Goal: Answer question/provide support: Ask a question

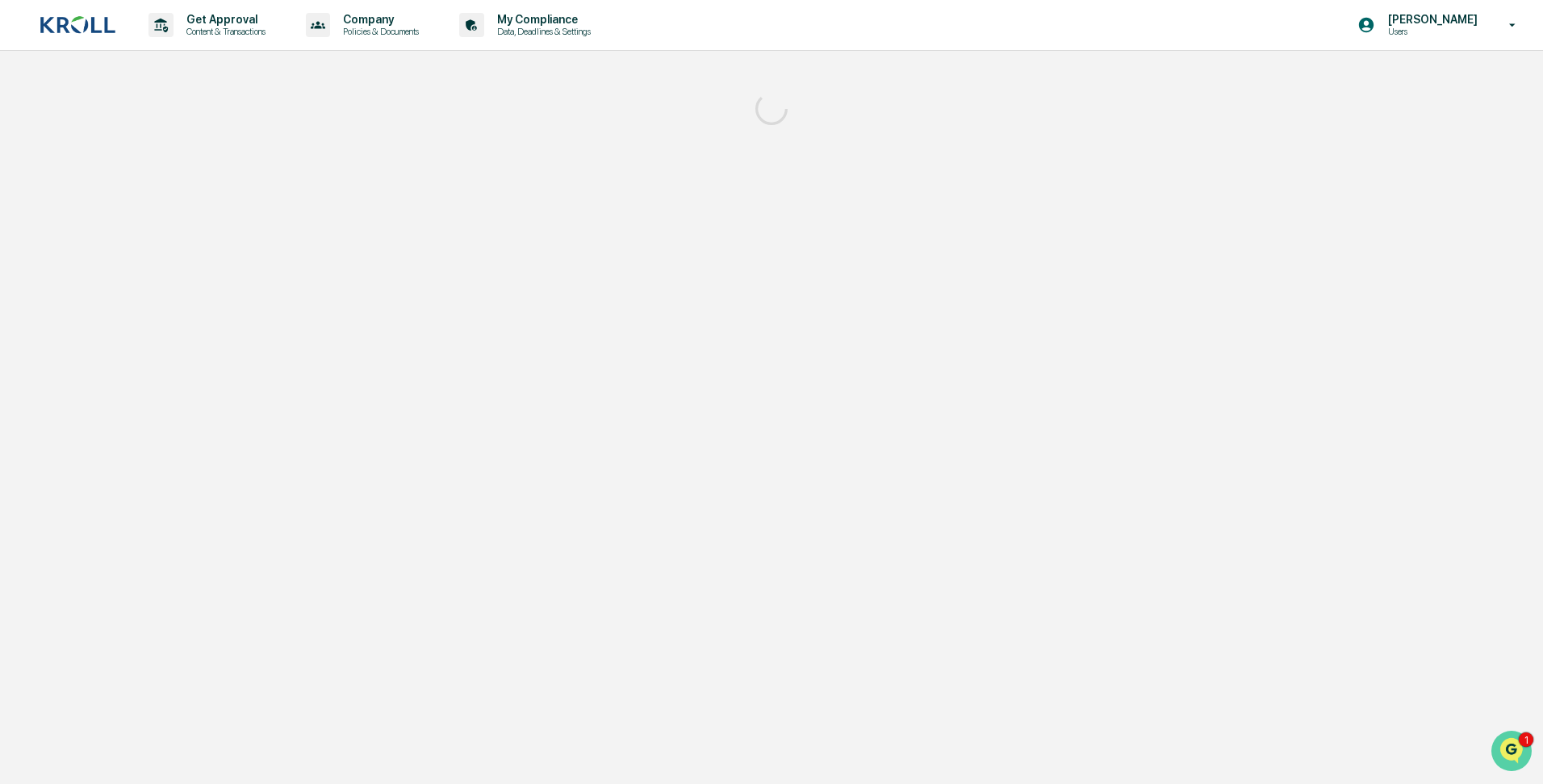
click at [1508, 750] on img "Open customer support" at bounding box center [1512, 751] width 40 height 33
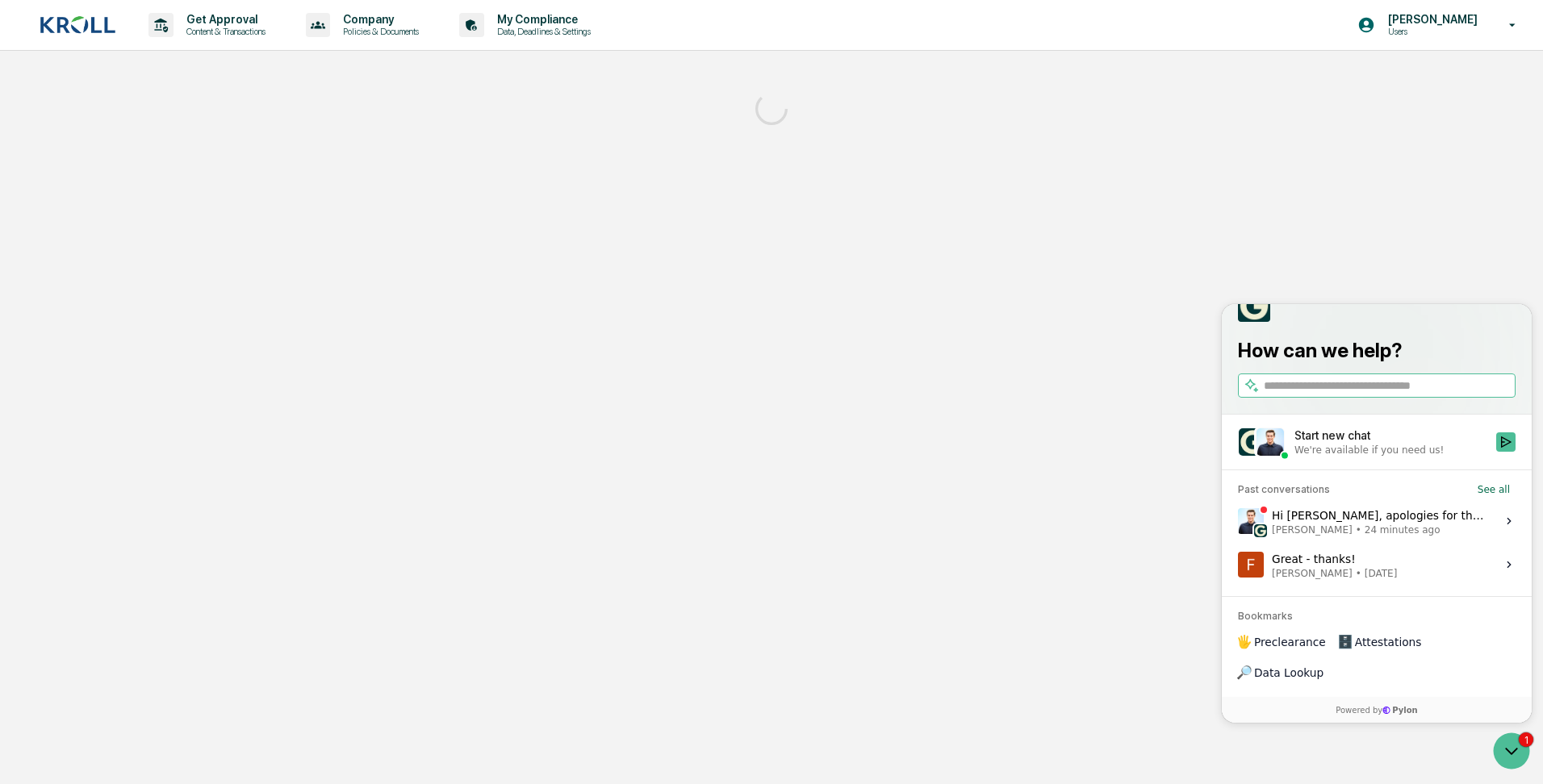
click at [1344, 536] on div "Hi [PERSON_NAME], apologies for the delay here. That makes sense - just to conf…" at bounding box center [1380, 521] width 215 height 31
click at [1239, 522] on button "View issue" at bounding box center [1238, 521] width 1 height 1
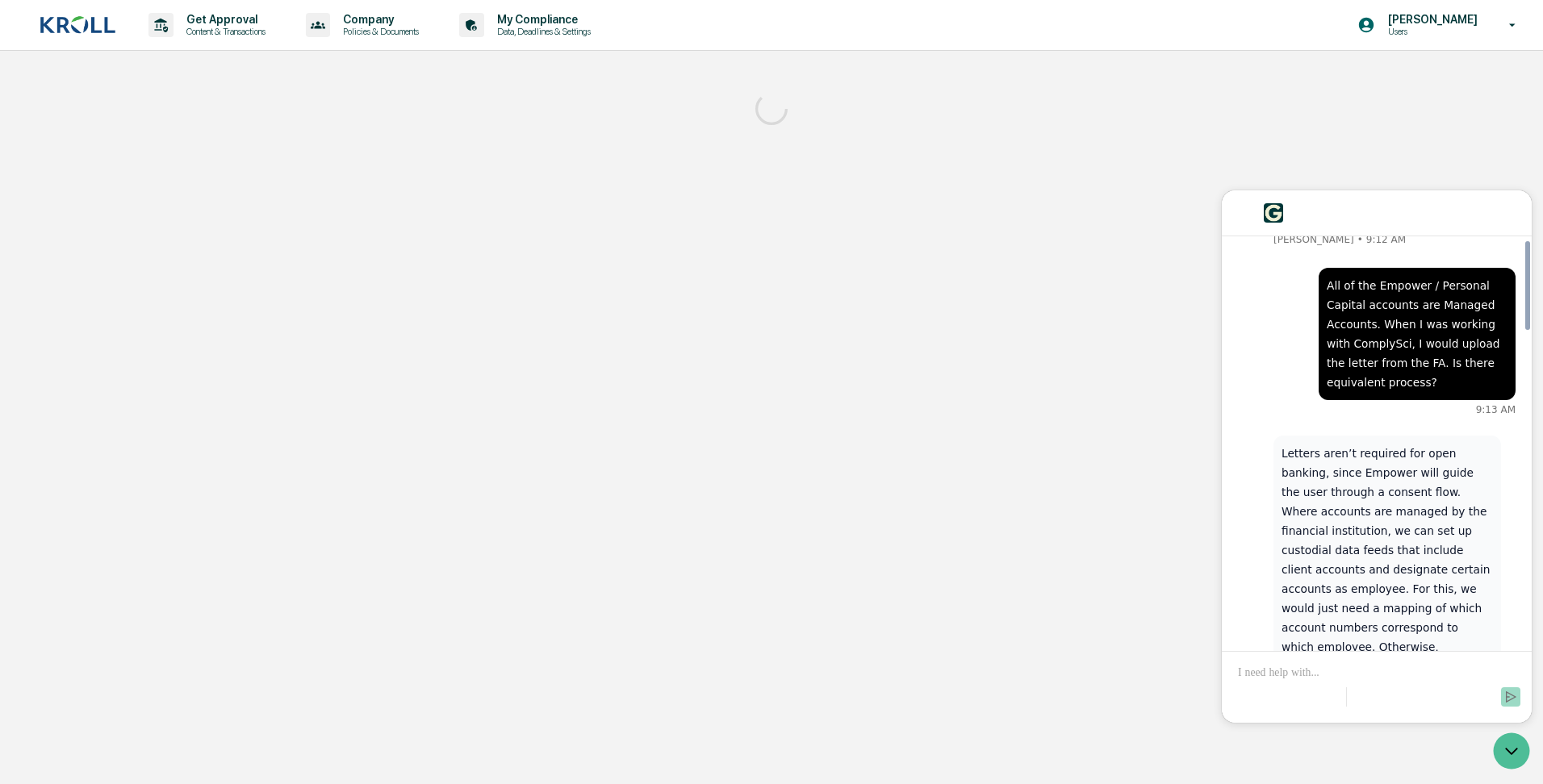
scroll to position [2258, 0]
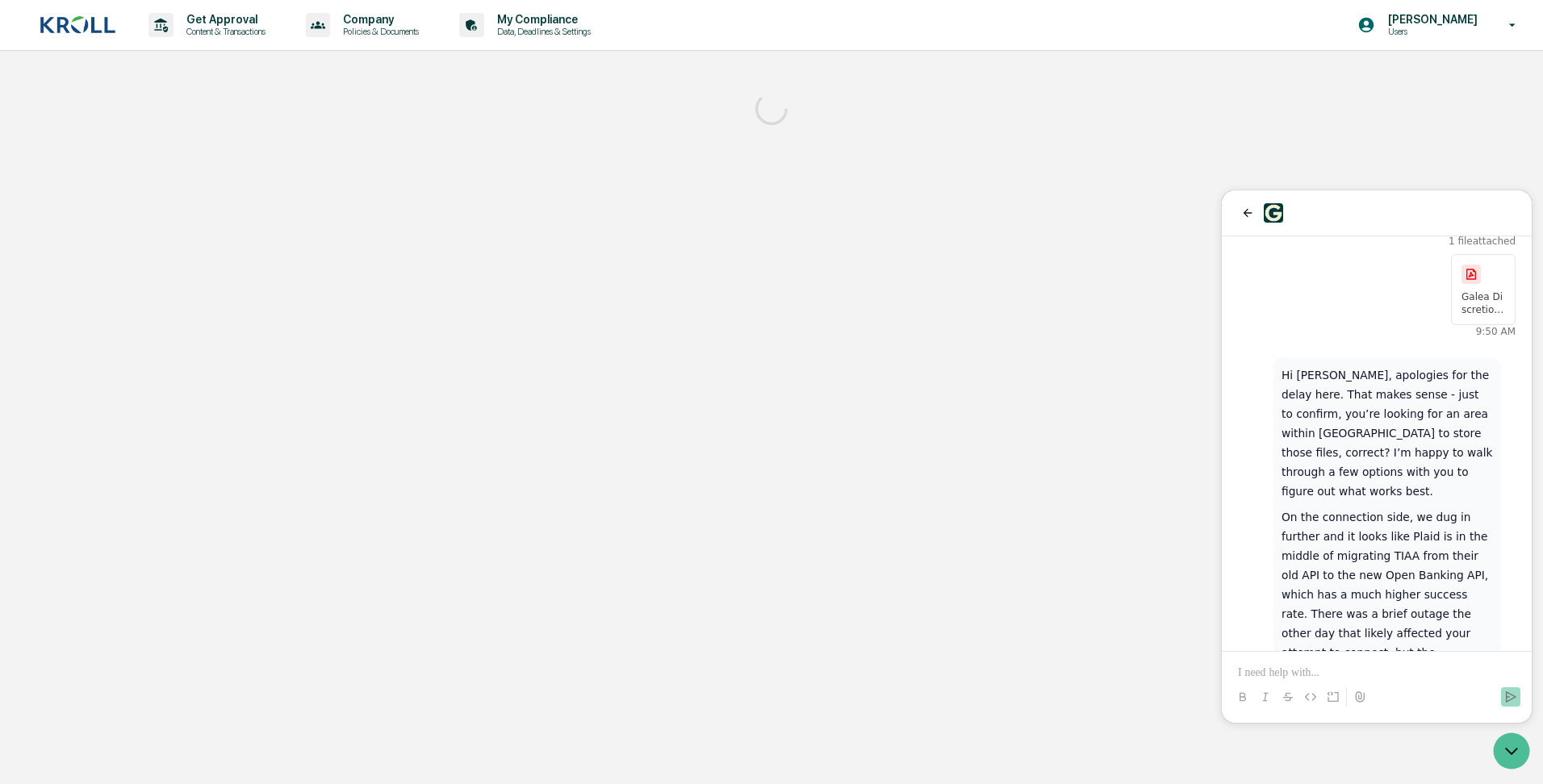
click at [1395, 559] on p "On the connection side, we dug in further and it looks like Plaid is in the mid…" at bounding box center [1387, 643] width 211 height 271
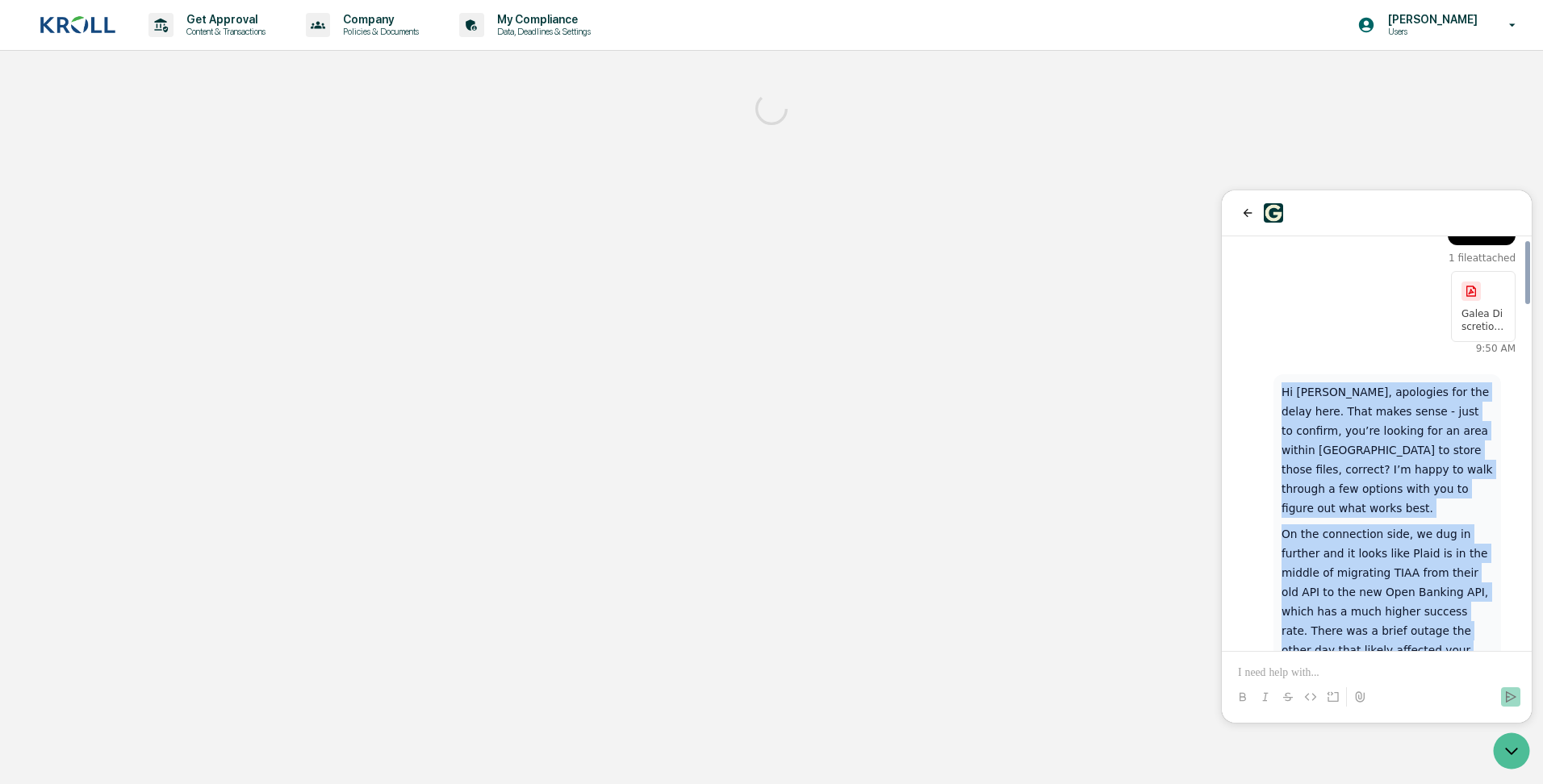
scroll to position [2235, 0]
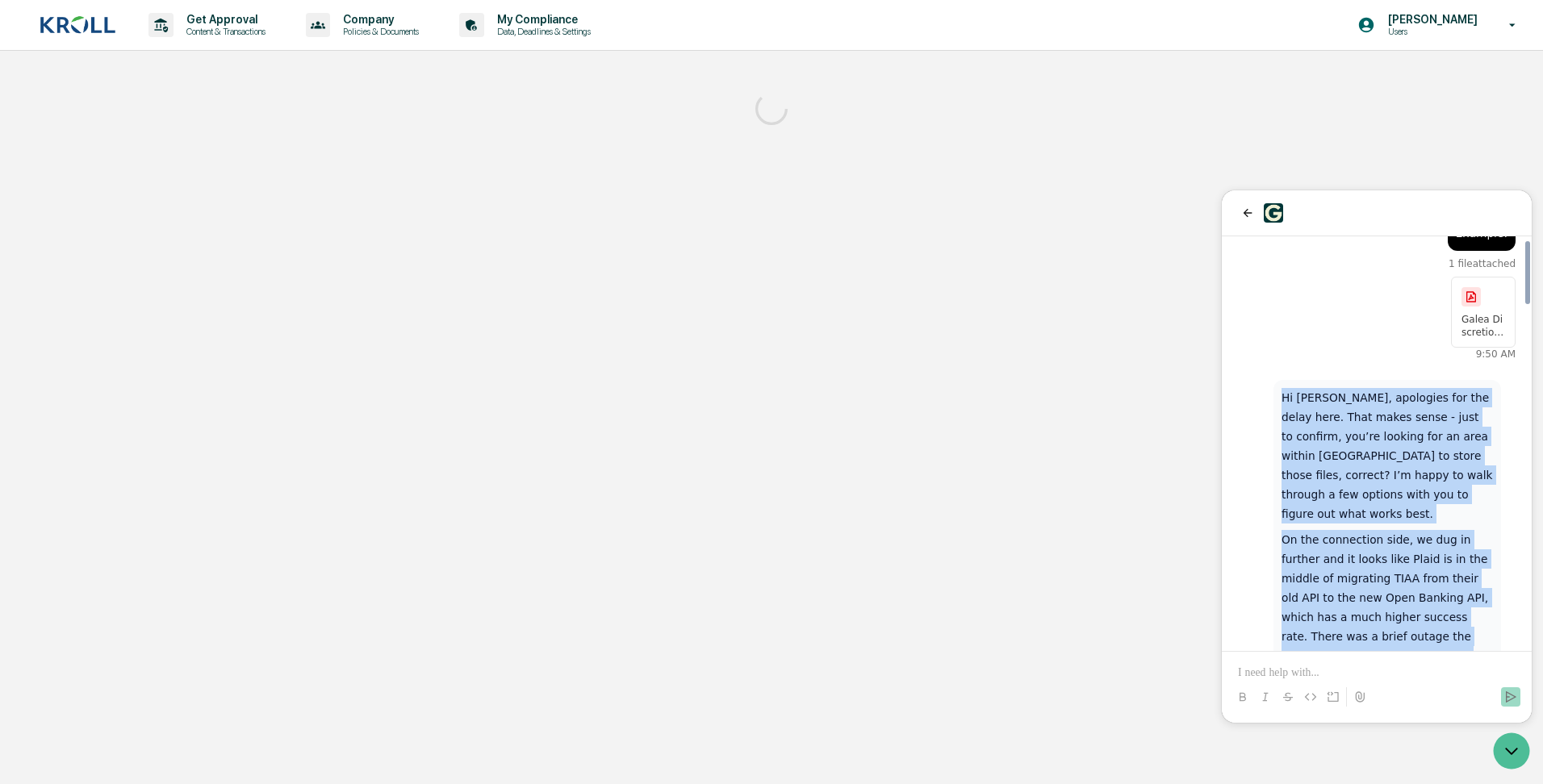
drag, startPoint x: 1381, startPoint y: 587, endPoint x: 1277, endPoint y: 266, distance: 337.4
click at [1277, 380] on div "Hi [PERSON_NAME], apologies for the delay here. That makes sense - just to conf…" at bounding box center [1387, 594] width 228 height 429
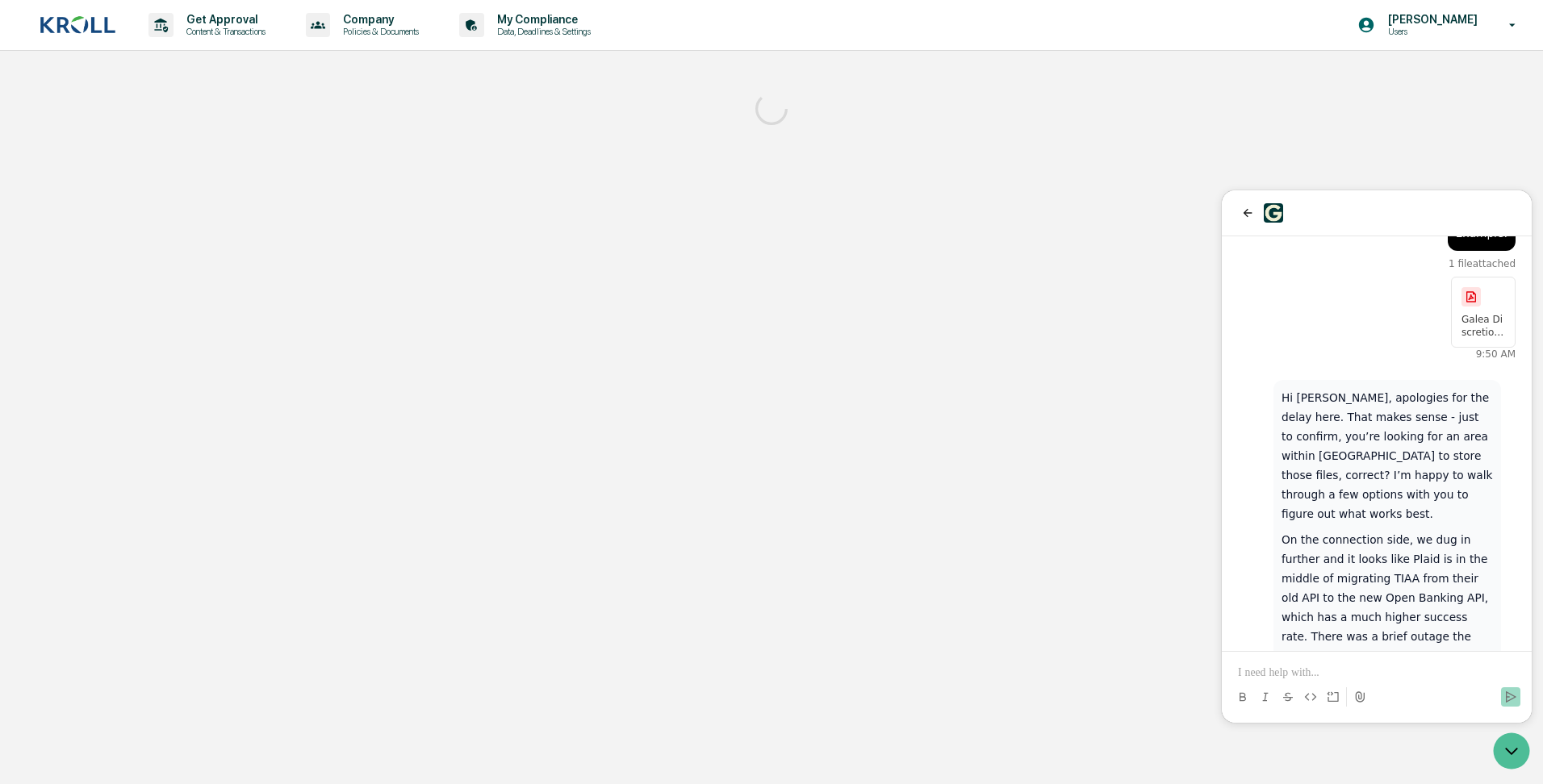
drag, startPoint x: 1274, startPoint y: 676, endPoint x: 1276, endPoint y: 666, distance: 10.2
click at [1279, 675] on p at bounding box center [1377, 673] width 277 height 16
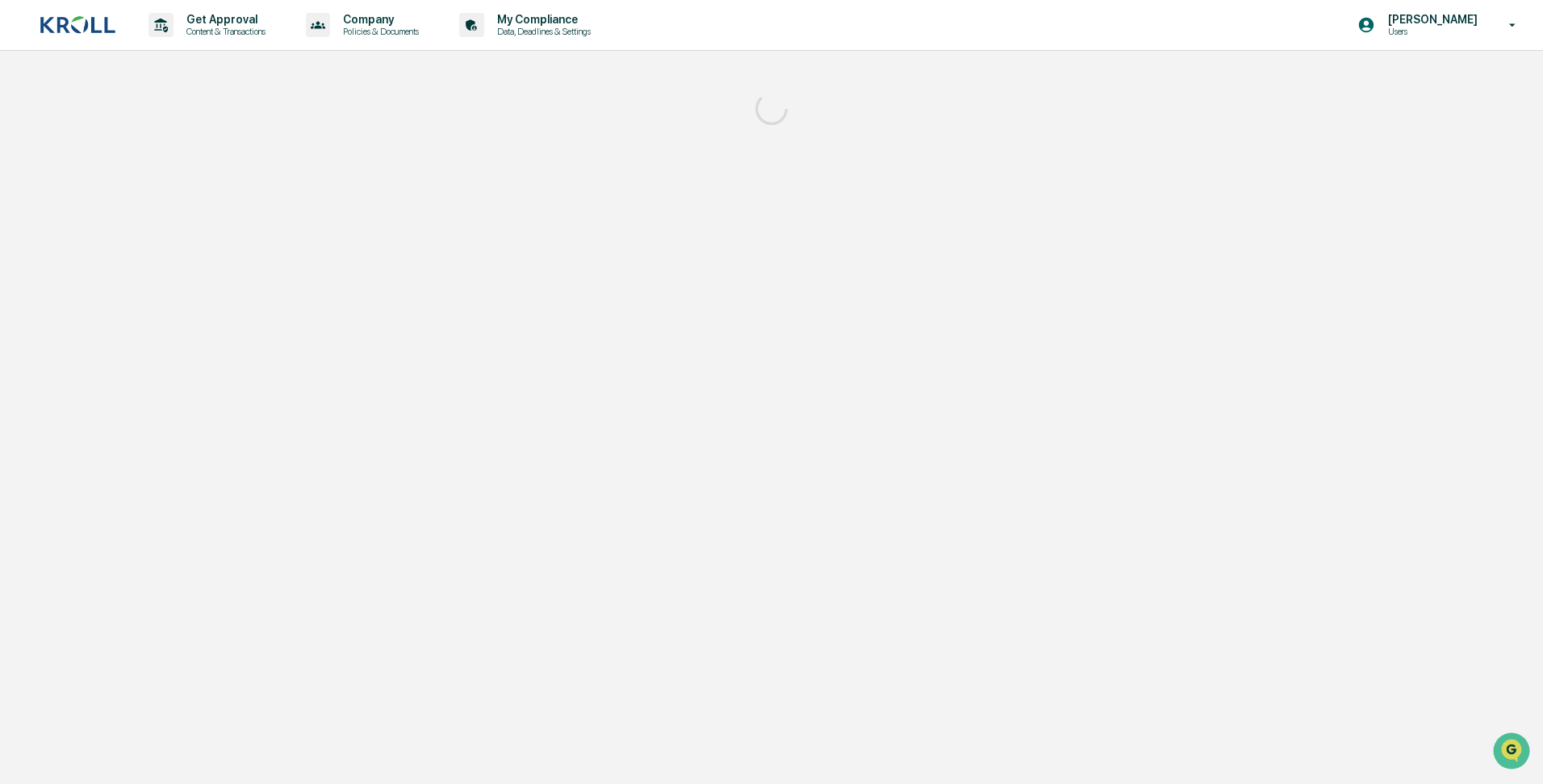
click at [50, 32] on img at bounding box center [77, 25] width 78 height 19
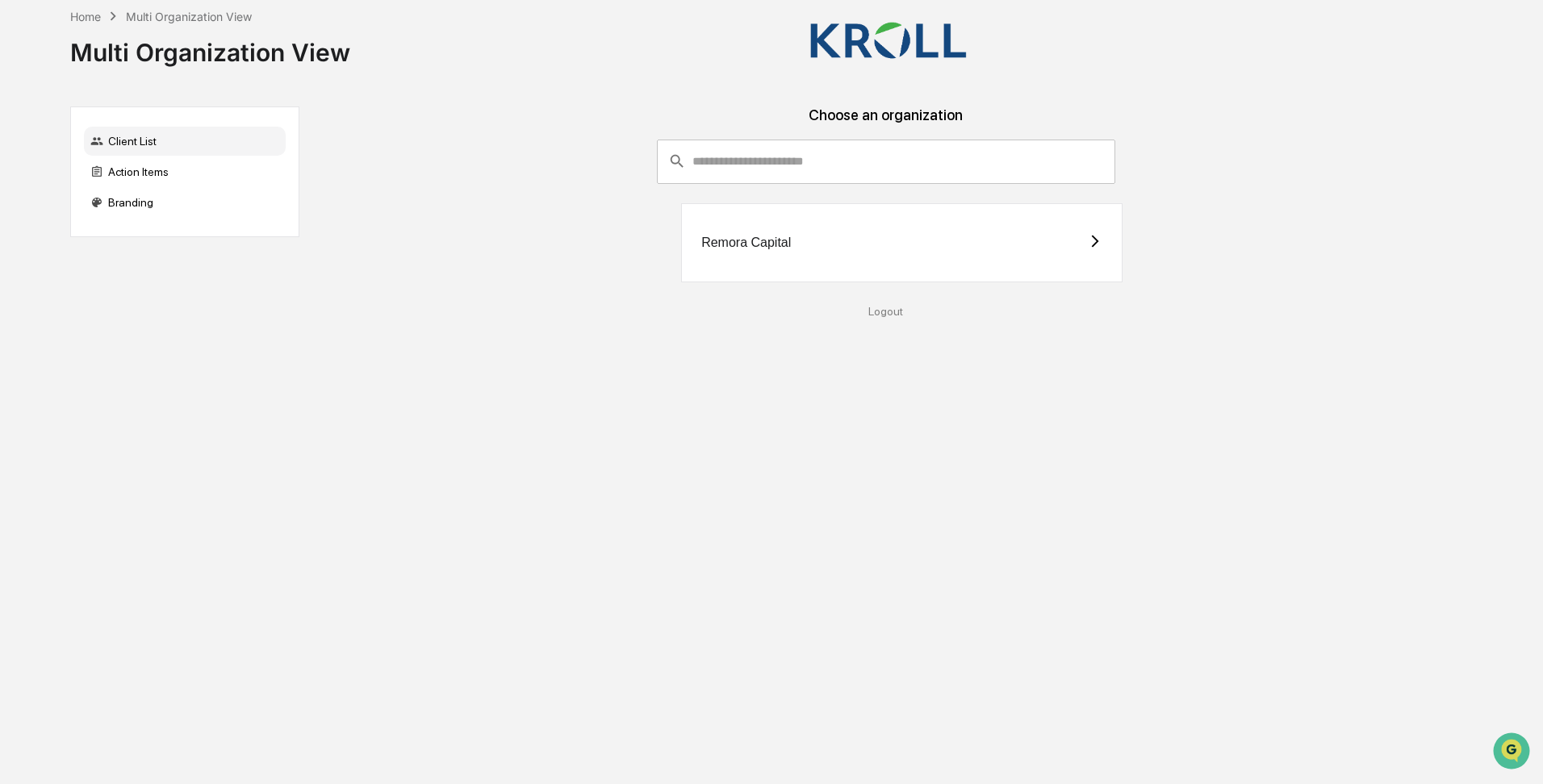
click at [721, 250] on div "Remora Capital" at bounding box center [903, 243] width 442 height 79
